Goal: Task Accomplishment & Management: Use online tool/utility

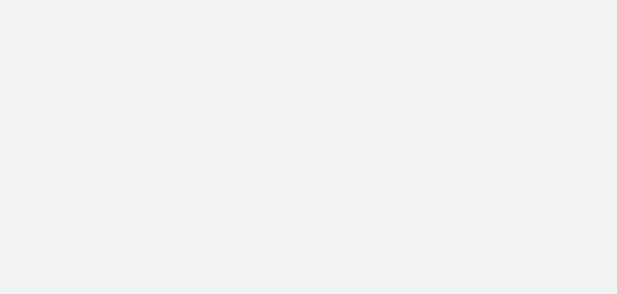
click at [168, 102] on body at bounding box center [308, 147] width 617 height 294
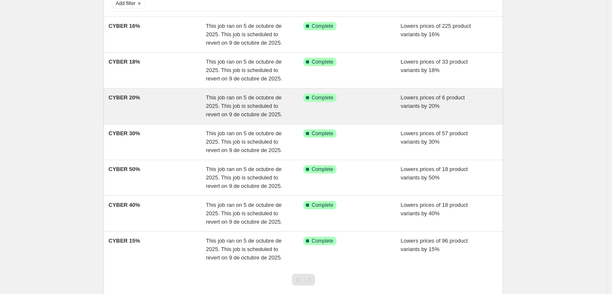
scroll to position [47, 0]
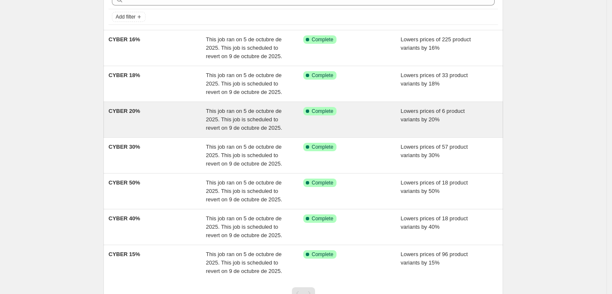
click at [128, 112] on span "CYBER 20%" at bounding box center [125, 111] width 32 height 6
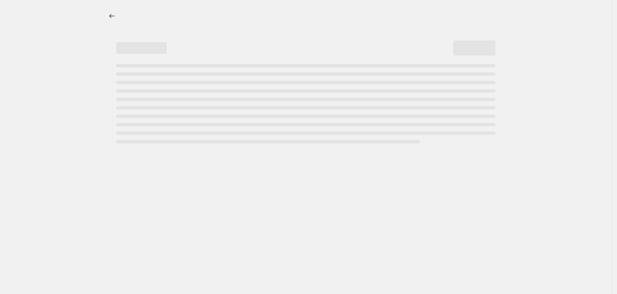
drag, startPoint x: 128, startPoint y: 112, endPoint x: 61, endPoint y: 115, distance: 67.0
click at [61, 115] on div at bounding box center [306, 147] width 612 height 294
select select "percentage"
select select "tag"
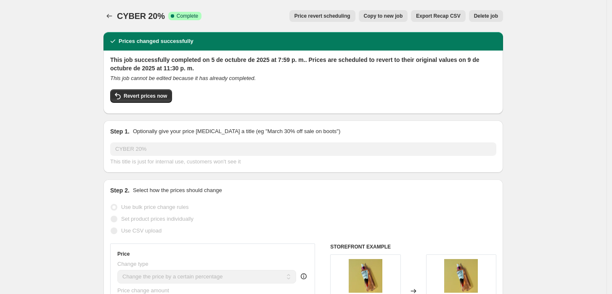
click at [345, 18] on span "Price revert scheduling" at bounding box center [323, 16] width 56 height 7
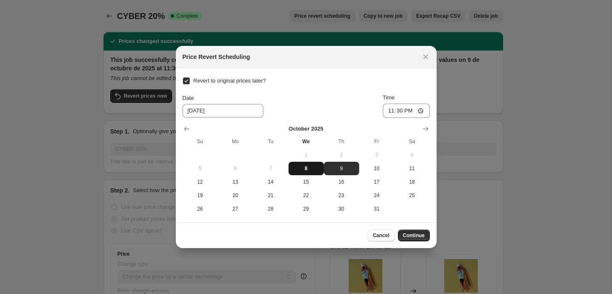
click at [315, 169] on span "8" at bounding box center [306, 168] width 29 height 7
type input "[DATE]"
click at [401, 111] on input "23:30" at bounding box center [406, 110] width 47 height 14
click at [409, 109] on input "23:30" at bounding box center [406, 110] width 47 height 14
type input "23:59"
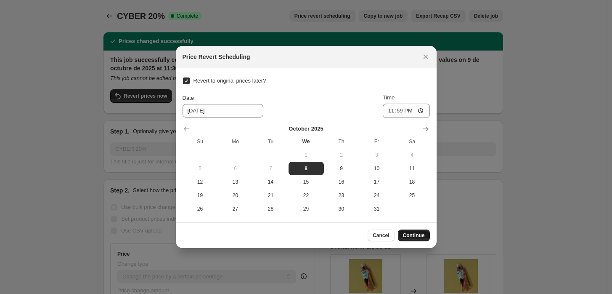
click at [414, 234] on span "Continue" at bounding box center [414, 235] width 22 height 7
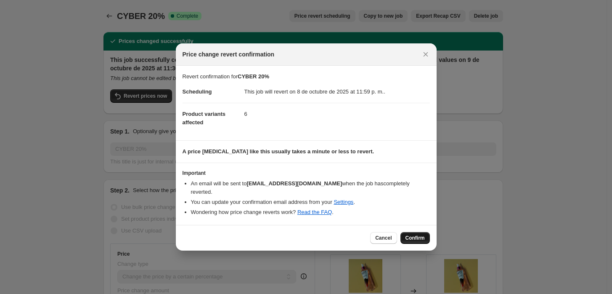
click at [419, 235] on span "Confirm" at bounding box center [415, 237] width 19 height 7
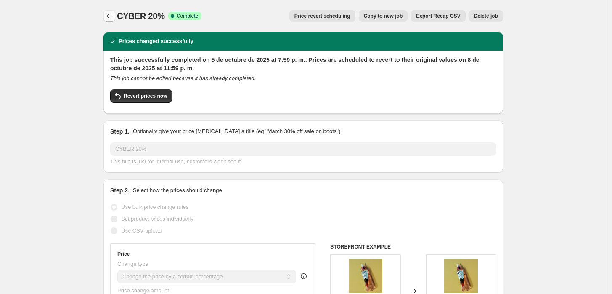
click at [112, 16] on icon "Price change jobs" at bounding box center [109, 16] width 5 height 4
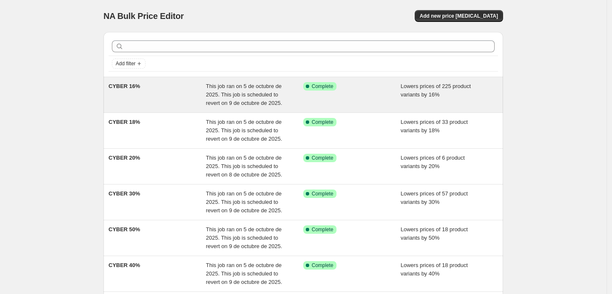
click at [250, 98] on div "This job ran on 5 de octubre de 2025. This job is scheduled to revert on 9 de o…" at bounding box center [255, 94] width 98 height 25
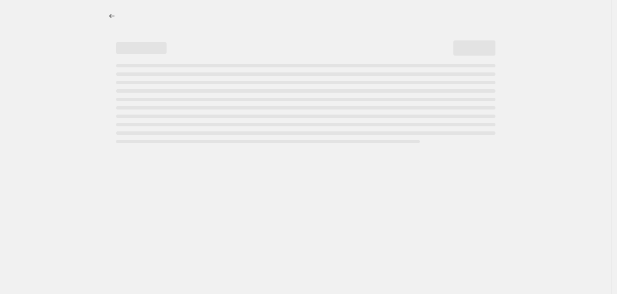
select select "percentage"
select select "tag"
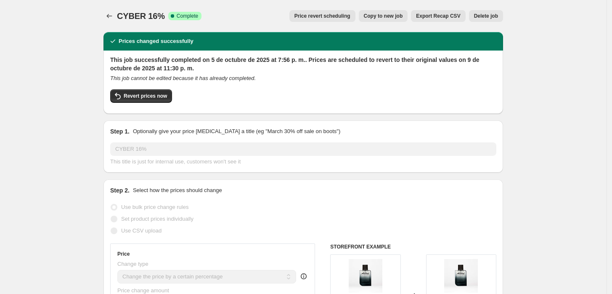
click at [316, 19] on span "Price revert scheduling" at bounding box center [323, 16] width 56 height 7
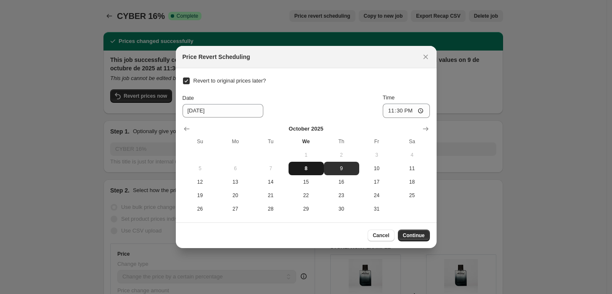
click at [316, 167] on span "8" at bounding box center [306, 168] width 29 height 7
type input "[DATE]"
click at [409, 110] on input "23:30" at bounding box center [406, 110] width 47 height 14
type input "23:59"
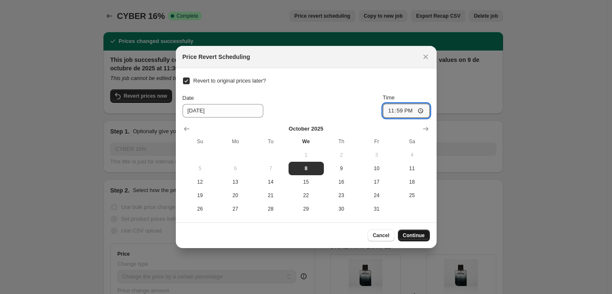
click at [411, 238] on span "Continue" at bounding box center [414, 235] width 22 height 7
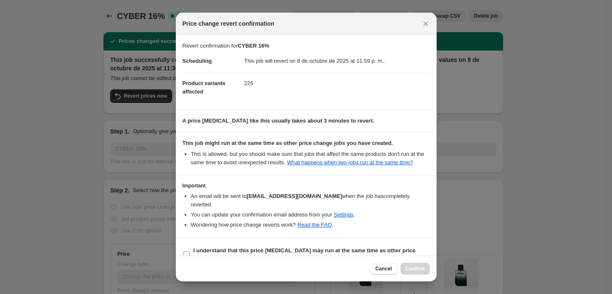
click at [191, 246] on label "I understand that this price [MEDICAL_DATA] may run at the same time as other p…" at bounding box center [306, 254] width 247 height 20
click at [190, 251] on input "I understand that this price [MEDICAL_DATA] may run at the same time as other p…" at bounding box center [186, 254] width 7 height 7
checkbox input "true"
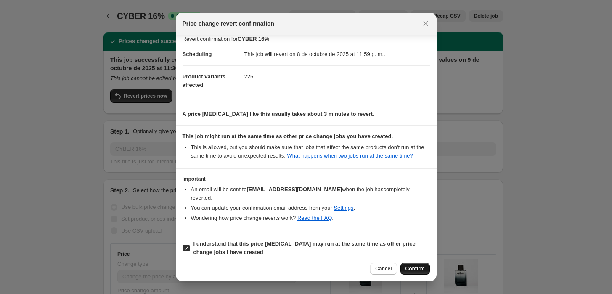
click at [416, 269] on span "Confirm" at bounding box center [415, 268] width 19 height 7
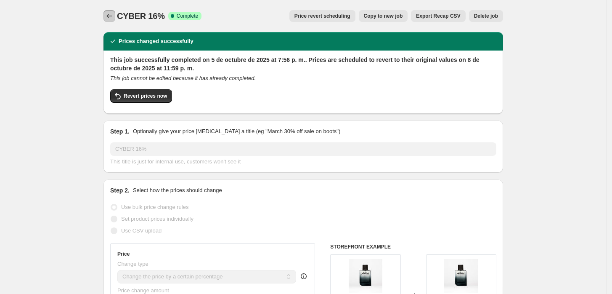
drag, startPoint x: 405, startPoint y: 269, endPoint x: 111, endPoint y: 17, distance: 386.7
click at [111, 17] on icon "Price change jobs" at bounding box center [109, 16] width 8 height 8
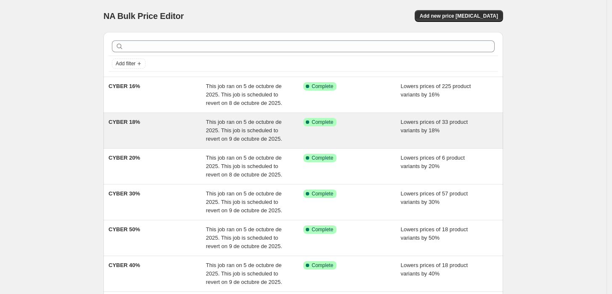
click at [124, 125] on span "CYBER 18%" at bounding box center [125, 122] width 32 height 6
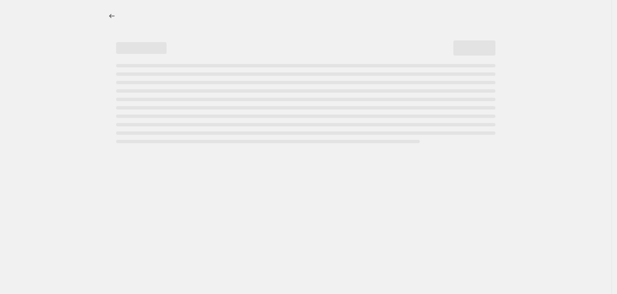
select select "percentage"
select select "tag"
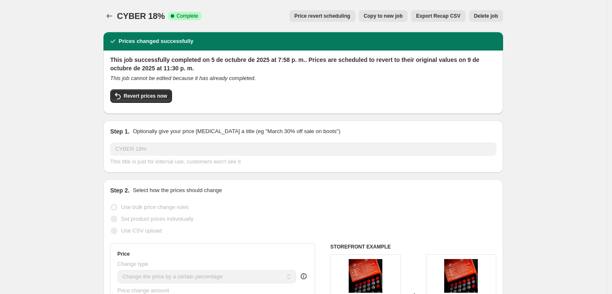
click at [345, 18] on span "Price revert scheduling" at bounding box center [323, 16] width 56 height 7
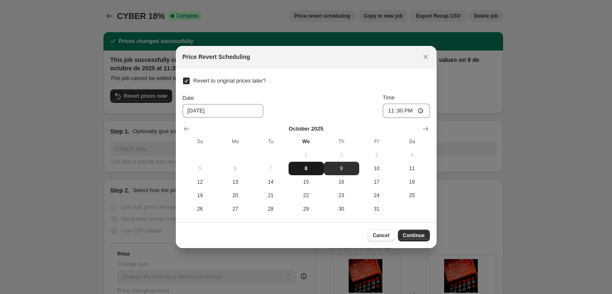
click at [303, 165] on span "8" at bounding box center [306, 168] width 29 height 7
type input "[DATE]"
click at [410, 112] on input "23:30" at bounding box center [406, 110] width 47 height 14
type input "23:59"
click at [413, 234] on span "Continue" at bounding box center [414, 235] width 22 height 7
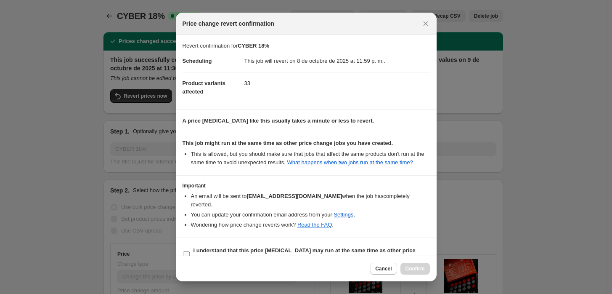
click at [188, 251] on input "I understand that this price [MEDICAL_DATA] may run at the same time as other p…" at bounding box center [186, 254] width 7 height 7
checkbox input "true"
click at [415, 269] on span "Confirm" at bounding box center [415, 268] width 19 height 7
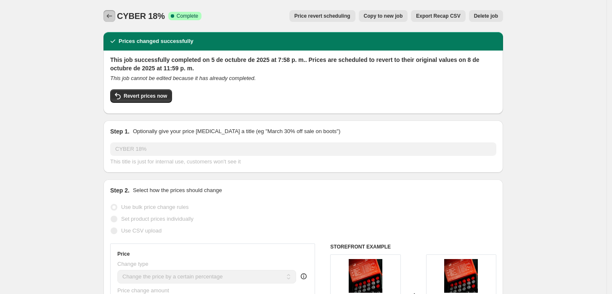
click at [113, 20] on icon "Price change jobs" at bounding box center [109, 16] width 8 height 8
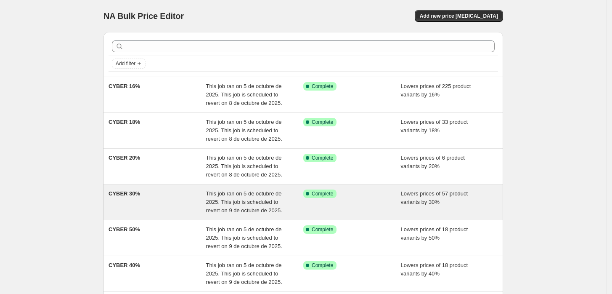
click at [155, 194] on div "CYBER 30%" at bounding box center [158, 201] width 98 height 25
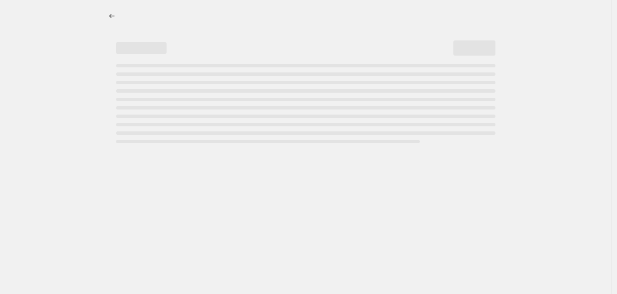
select select "percentage"
select select "tag"
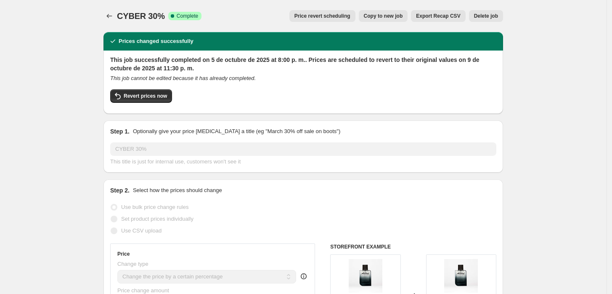
click at [342, 21] on button "Price revert scheduling" at bounding box center [322, 16] width 66 height 12
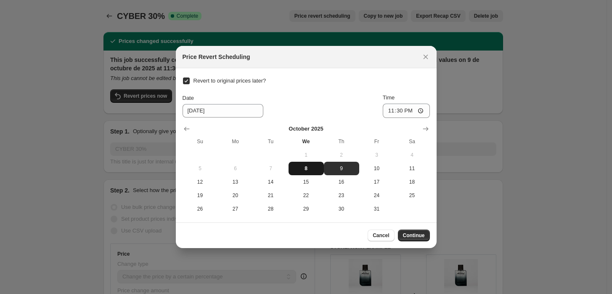
click at [310, 169] on span "8" at bounding box center [306, 168] width 29 height 7
type input "[DATE]"
click at [408, 110] on input "23:30" at bounding box center [406, 110] width 47 height 14
type input "23:59"
click at [413, 235] on span "Continue" at bounding box center [414, 235] width 22 height 7
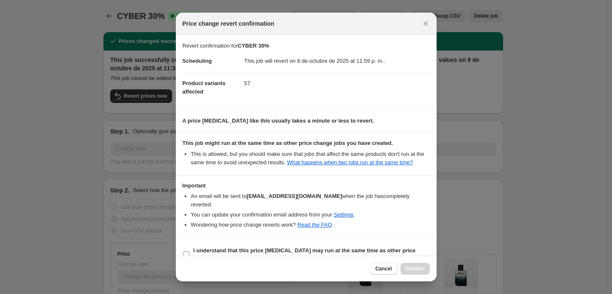
click at [188, 251] on input "I understand that this price [MEDICAL_DATA] may run at the same time as other p…" at bounding box center [186, 254] width 7 height 7
checkbox input "true"
click at [417, 270] on span "Confirm" at bounding box center [415, 268] width 19 height 7
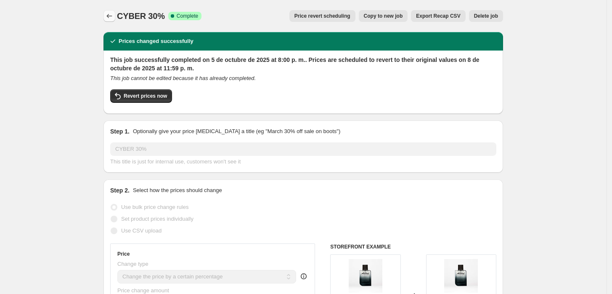
click at [109, 18] on icon "Price change jobs" at bounding box center [109, 16] width 8 height 8
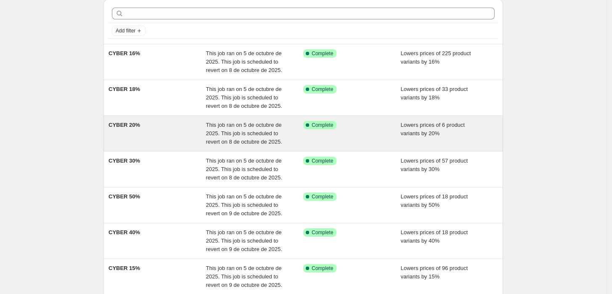
scroll to position [47, 0]
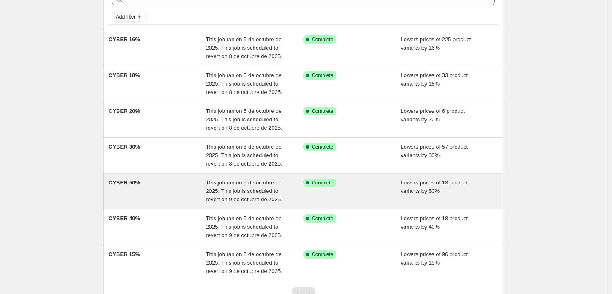
click at [180, 186] on div "CYBER 50%" at bounding box center [158, 190] width 98 height 25
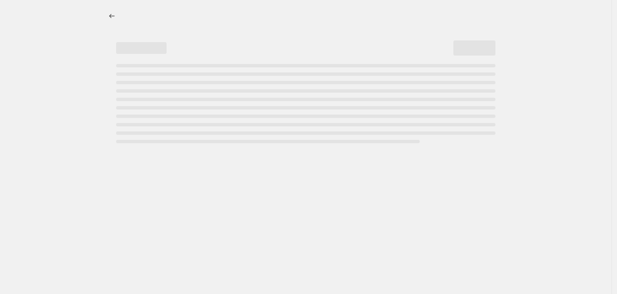
select select "percentage"
select select "tag"
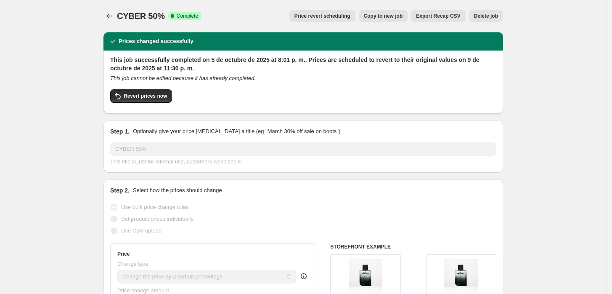
click at [354, 20] on button "Price revert scheduling" at bounding box center [322, 16] width 66 height 12
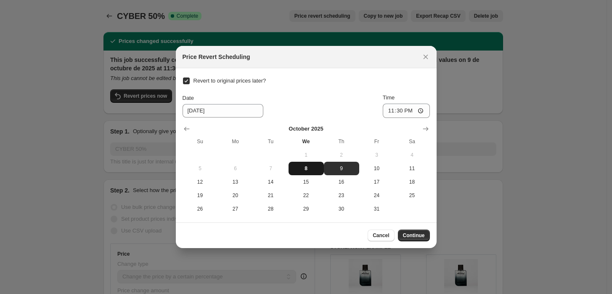
click at [297, 172] on button "8" at bounding box center [306, 168] width 35 height 13
type input "[DATE]"
click at [410, 111] on input "23:30" at bounding box center [406, 110] width 47 height 14
type input "23:59"
click at [410, 236] on span "Continue" at bounding box center [414, 235] width 22 height 7
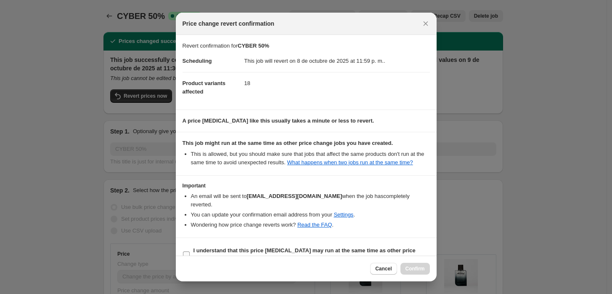
click at [184, 251] on input "I understand that this price [MEDICAL_DATA] may run at the same time as other p…" at bounding box center [186, 254] width 7 height 7
checkbox input "true"
click at [417, 268] on span "Confirm" at bounding box center [415, 268] width 19 height 7
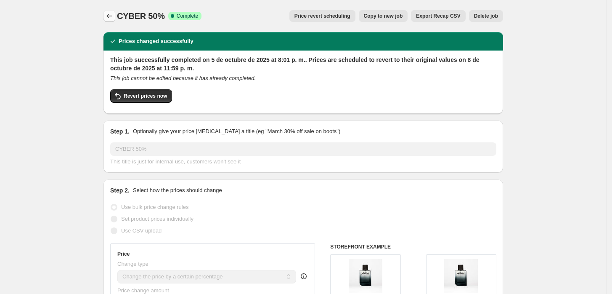
click at [108, 16] on icon "Price change jobs" at bounding box center [109, 16] width 8 height 8
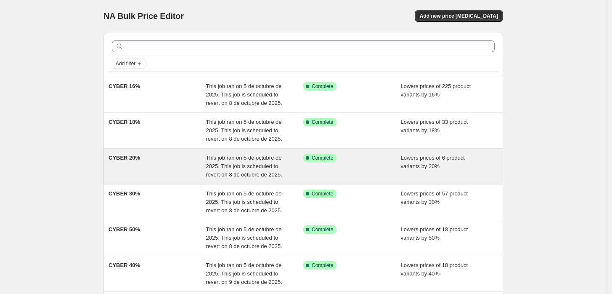
scroll to position [47, 0]
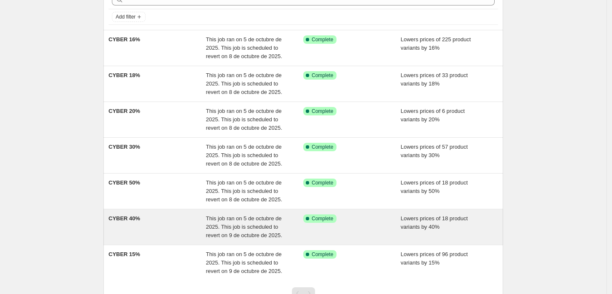
click at [253, 226] on span "This job ran on 5 de octubre de 2025. This job is scheduled to revert on 9 de o…" at bounding box center [244, 226] width 76 height 23
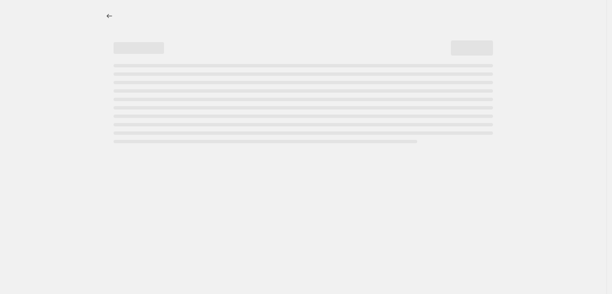
select select "percentage"
select select "tag"
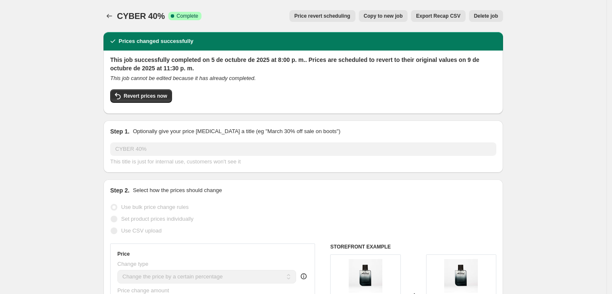
click at [330, 18] on span "Price revert scheduling" at bounding box center [323, 16] width 56 height 7
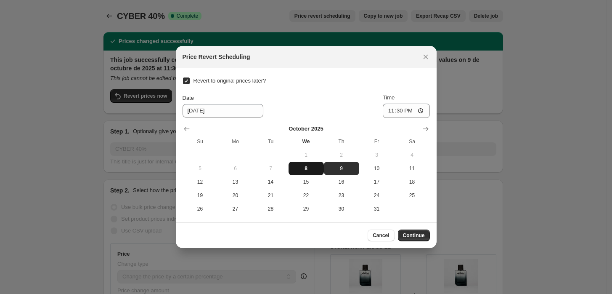
click at [305, 163] on button "8" at bounding box center [306, 168] width 35 height 13
type input "[DATE]"
click at [409, 112] on input "23:30" at bounding box center [406, 110] width 47 height 14
type input "23:59"
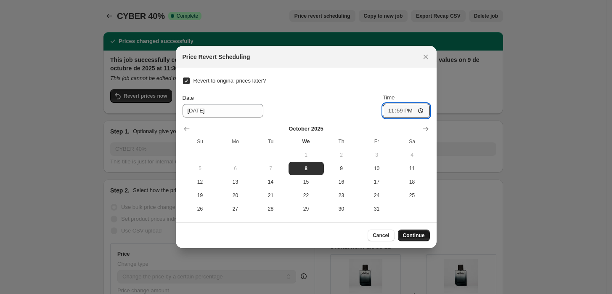
click at [407, 235] on span "Continue" at bounding box center [414, 235] width 22 height 7
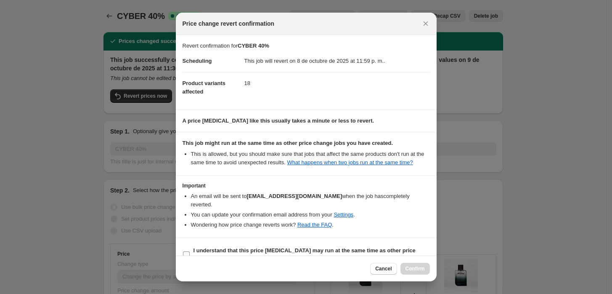
click at [191, 244] on label "I understand that this price [MEDICAL_DATA] may run at the same time as other p…" at bounding box center [306, 254] width 247 height 20
click at [190, 251] on input "I understand that this price [MEDICAL_DATA] may run at the same time as other p…" at bounding box center [186, 254] width 7 height 7
checkbox input "true"
click at [420, 266] on span "Confirm" at bounding box center [415, 268] width 19 height 7
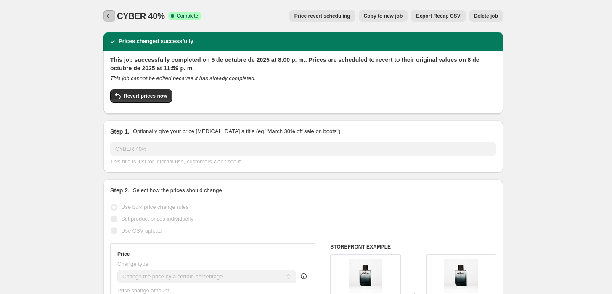
click at [114, 18] on icon "Price change jobs" at bounding box center [109, 16] width 8 height 8
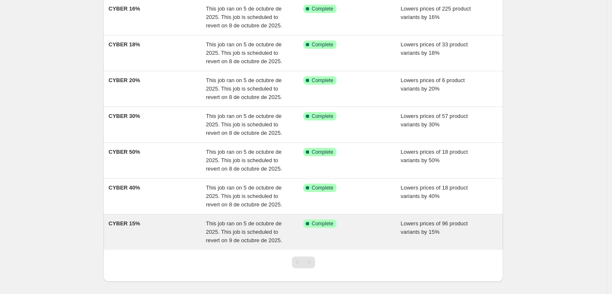
scroll to position [93, 0]
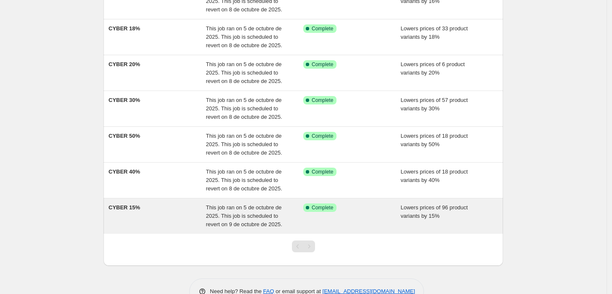
click at [190, 216] on div "CYBER 15%" at bounding box center [158, 215] width 98 height 25
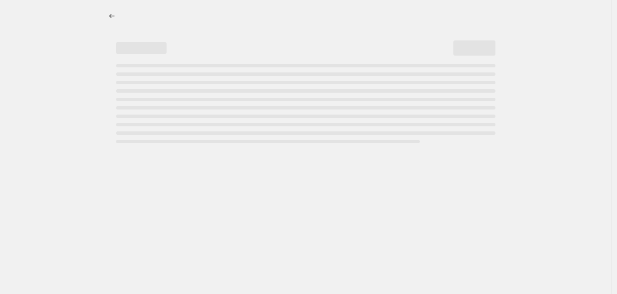
select select "percentage"
select select "tag"
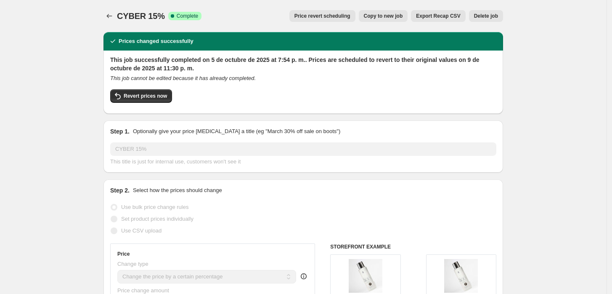
click at [345, 18] on span "Price revert scheduling" at bounding box center [323, 16] width 56 height 7
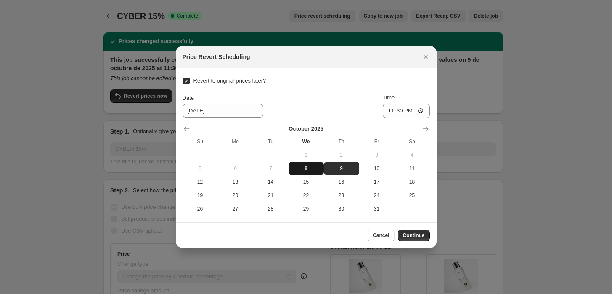
click at [310, 169] on span "8" at bounding box center [306, 168] width 29 height 7
type input "[DATE]"
click at [409, 109] on input "23:30" at bounding box center [406, 110] width 47 height 14
type input "23:59"
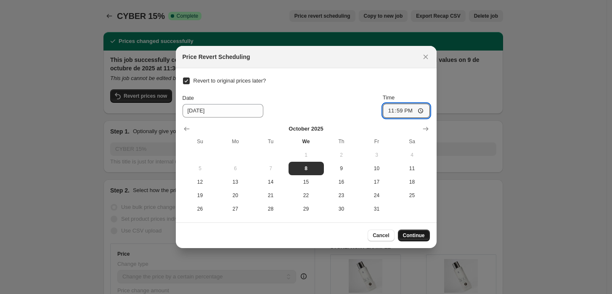
click at [420, 237] on span "Continue" at bounding box center [414, 235] width 22 height 7
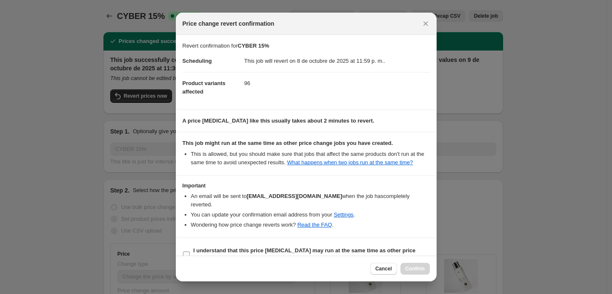
click at [188, 251] on input "I understand that this price [MEDICAL_DATA] may run at the same time as other p…" at bounding box center [186, 254] width 7 height 7
checkbox input "true"
click at [427, 266] on button "Confirm" at bounding box center [415, 269] width 29 height 12
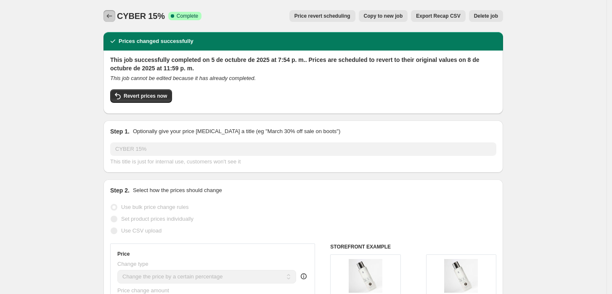
click at [111, 16] on icon "Price change jobs" at bounding box center [109, 16] width 8 height 8
